Goal: Task Accomplishment & Management: Use online tool/utility

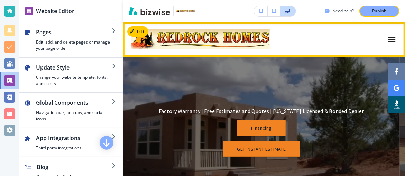
click at [148, 37] on img at bounding box center [200, 39] width 138 height 28
click at [388, 39] on icon "button" at bounding box center [391, 39] width 7 height 5
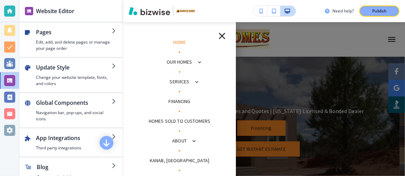
click at [287, 74] on div at bounding box center [264, 99] width 282 height 154
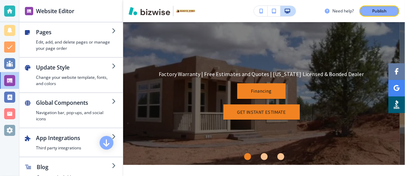
scroll to position [92, 0]
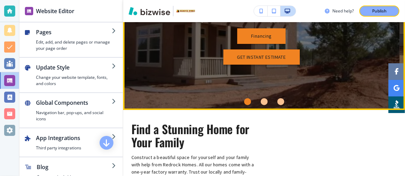
click at [260, 57] on link "GET INSTANT ESTIMATE" at bounding box center [261, 57] width 76 height 16
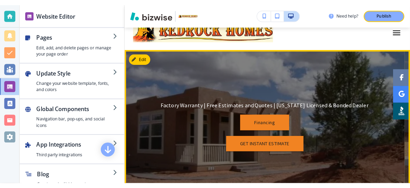
scroll to position [0, 0]
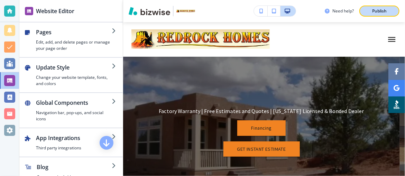
click at [374, 11] on p "Publish" at bounding box center [379, 11] width 15 height 6
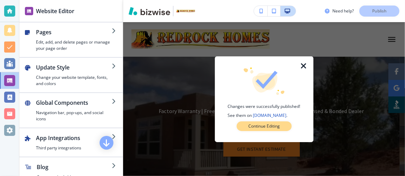
click at [256, 124] on p "Continue Editing" at bounding box center [263, 126] width 31 height 6
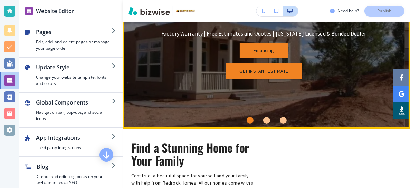
scroll to position [92, 0]
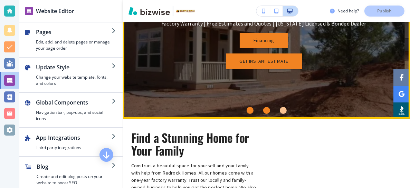
click at [264, 110] on div "Go to slide 2" at bounding box center [266, 110] width 7 height 7
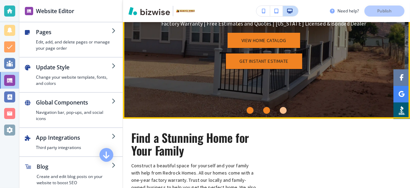
click at [247, 108] on div "Go to slide 1" at bounding box center [250, 110] width 7 height 7
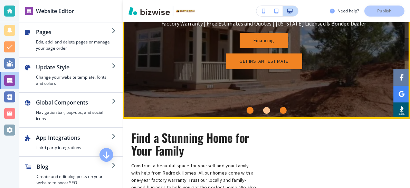
click at [280, 110] on div "Go to slide 3" at bounding box center [283, 110] width 7 height 7
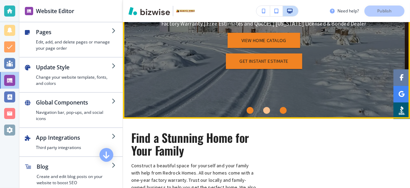
click at [247, 110] on div "Go to slide 1" at bounding box center [250, 110] width 7 height 7
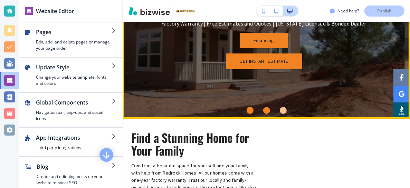
click at [265, 109] on div "Go to slide 2" at bounding box center [266, 110] width 7 height 7
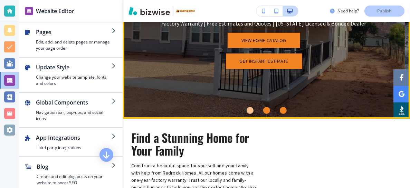
click at [280, 109] on div "Go to slide 3" at bounding box center [283, 110] width 7 height 7
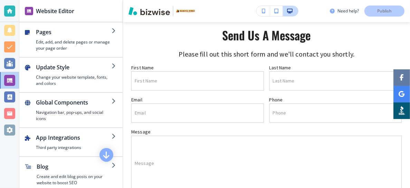
scroll to position [2141, 0]
